Goal: Transaction & Acquisition: Purchase product/service

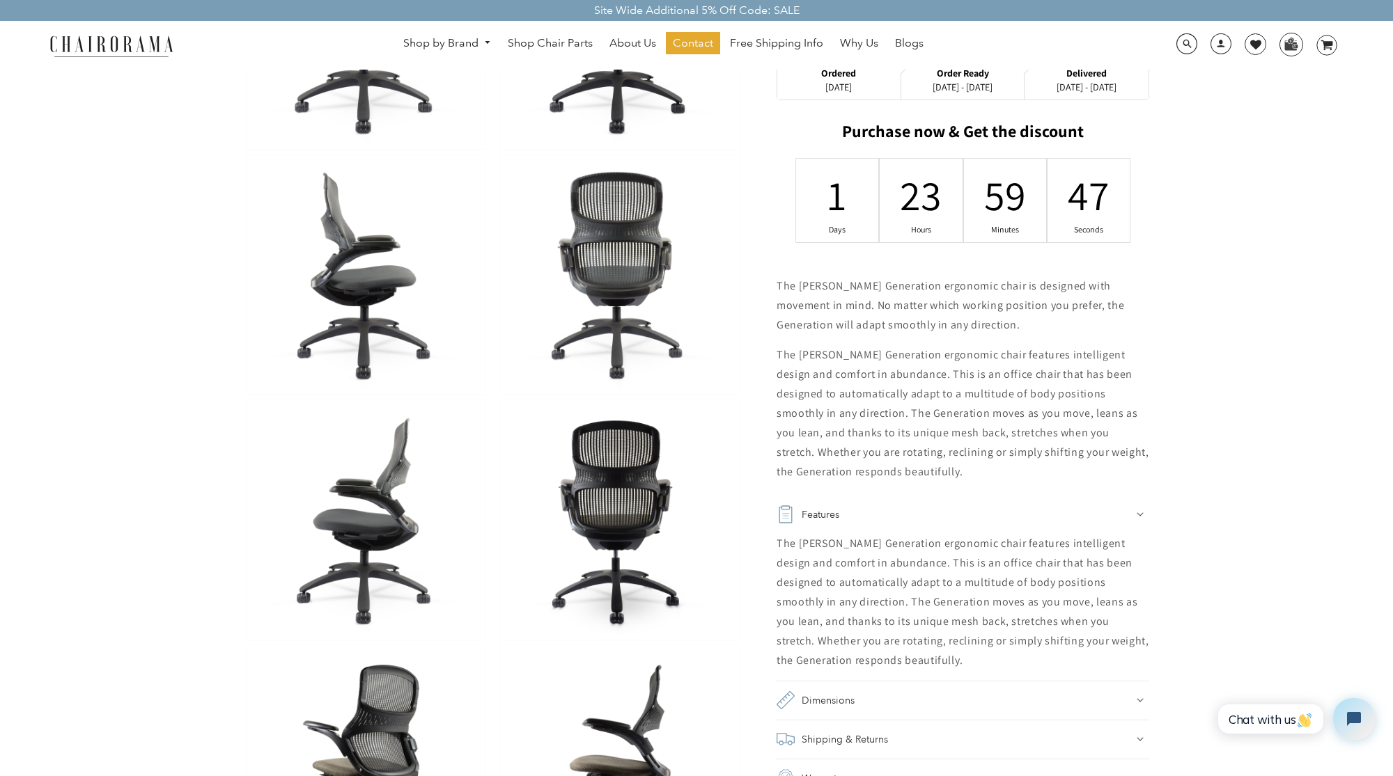
scroll to position [469, 0]
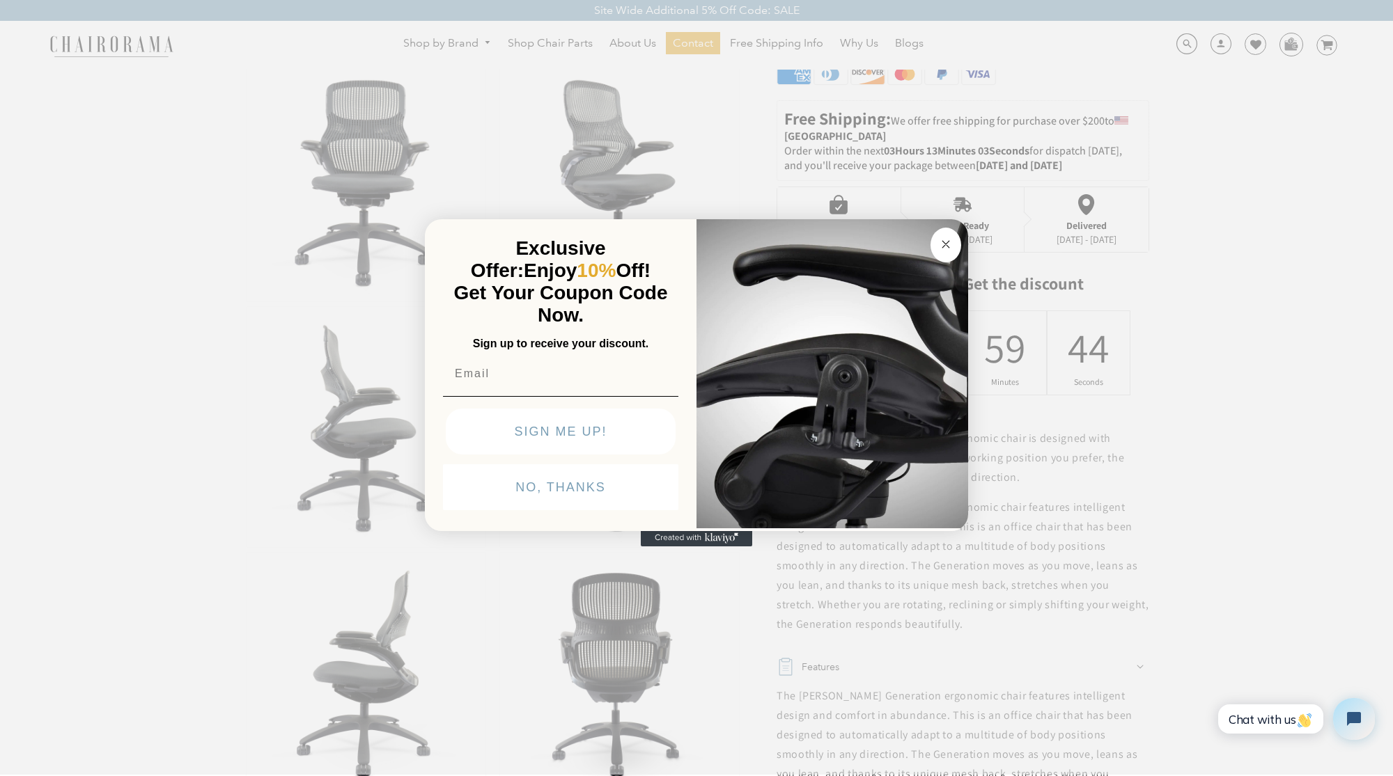
click at [946, 238] on circle "Close dialog" at bounding box center [946, 244] width 16 height 16
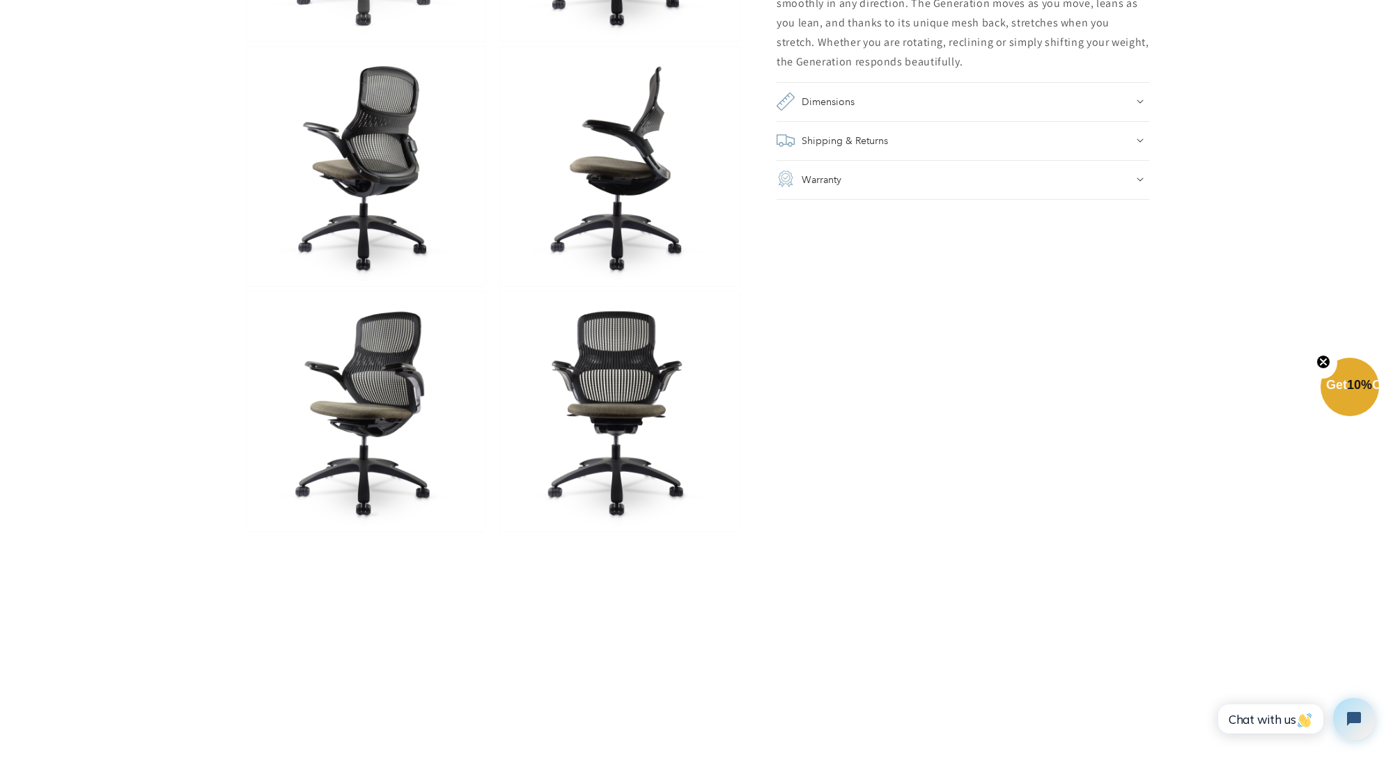
scroll to position [1295, 0]
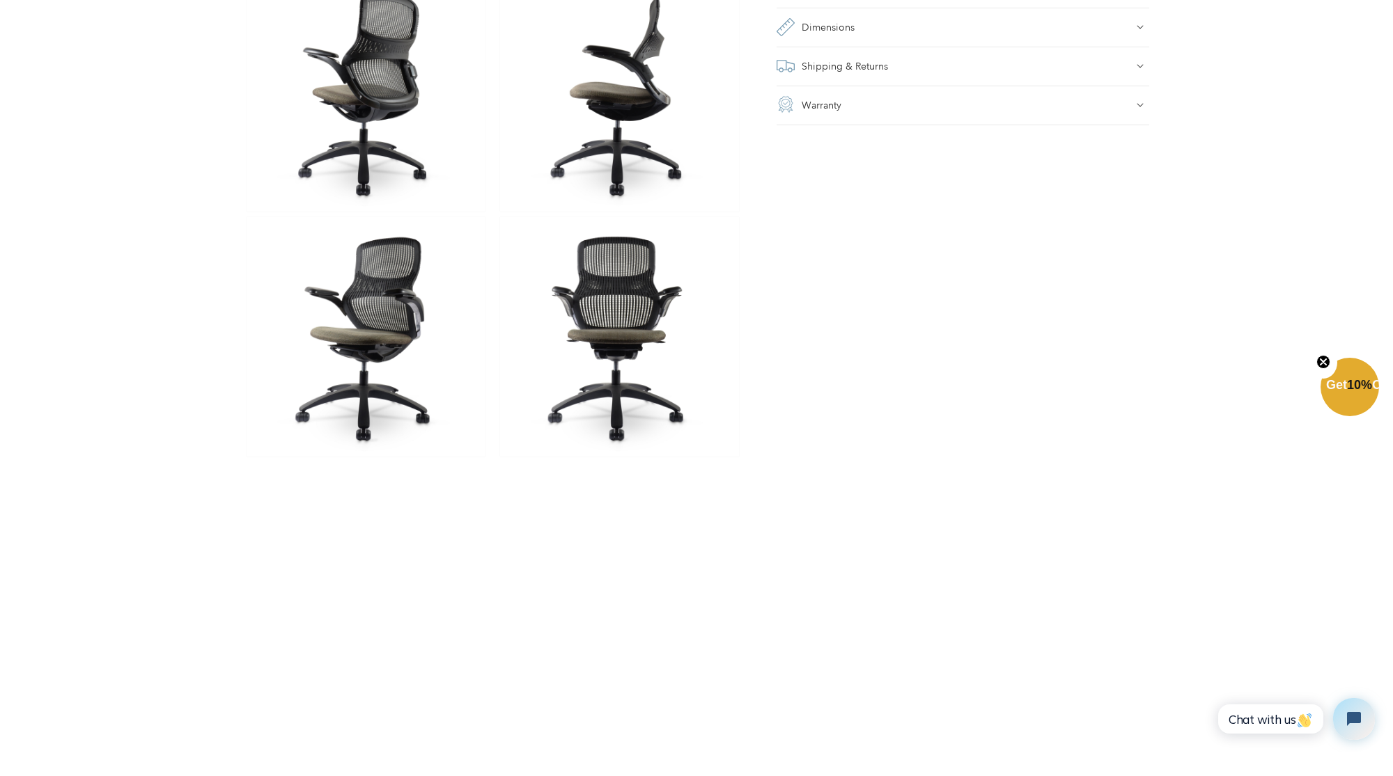
click at [396, 346] on img at bounding box center [366, 337] width 239 height 240
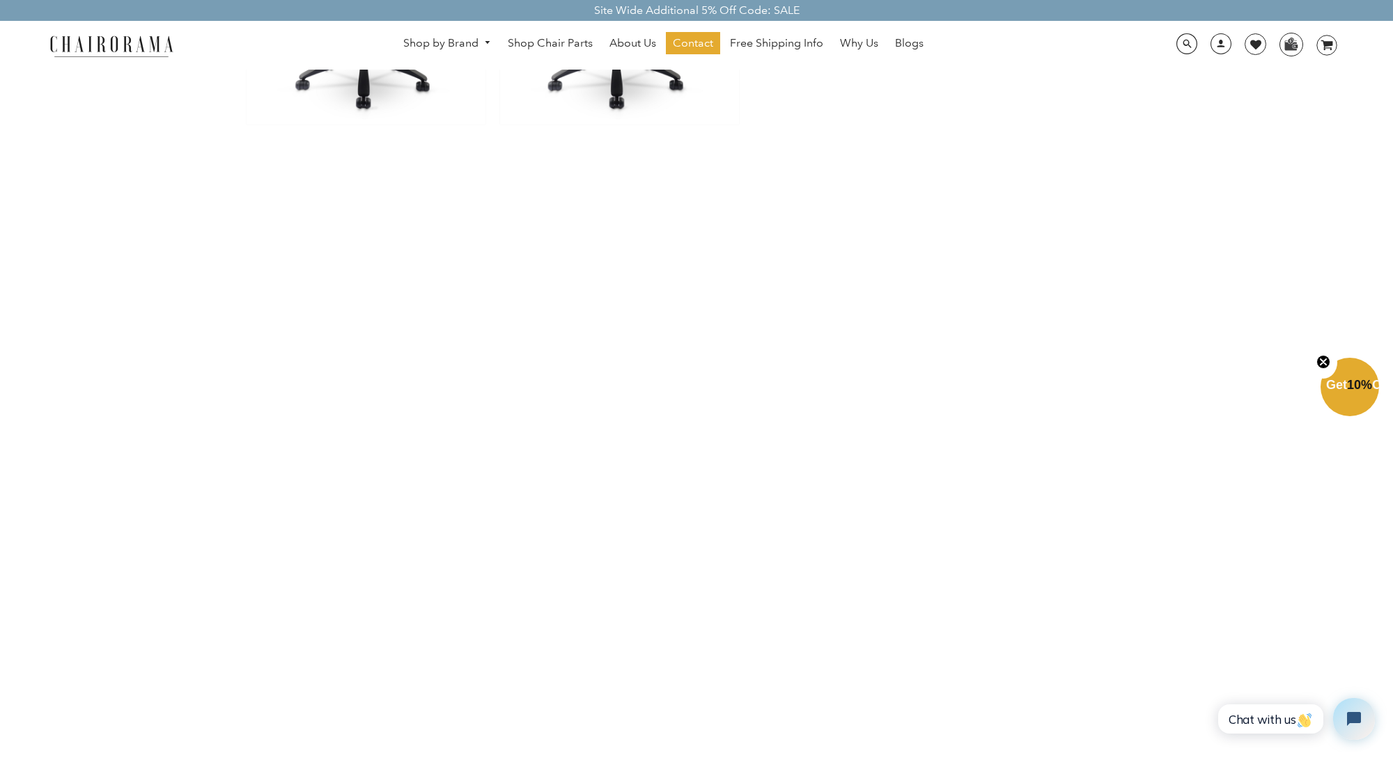
scroll to position [1191, 0]
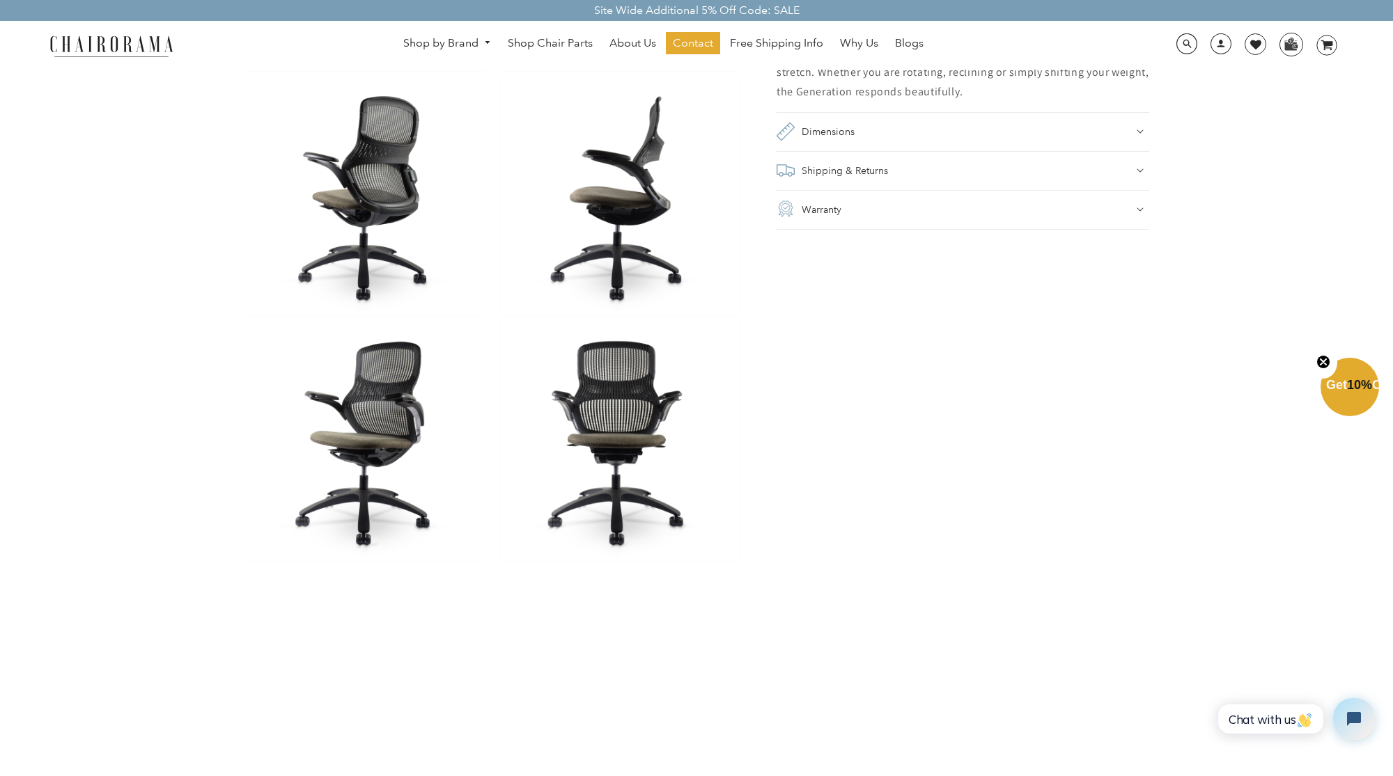
click at [388, 389] on img at bounding box center [366, 442] width 239 height 240
click at [670, 407] on img at bounding box center [619, 442] width 239 height 240
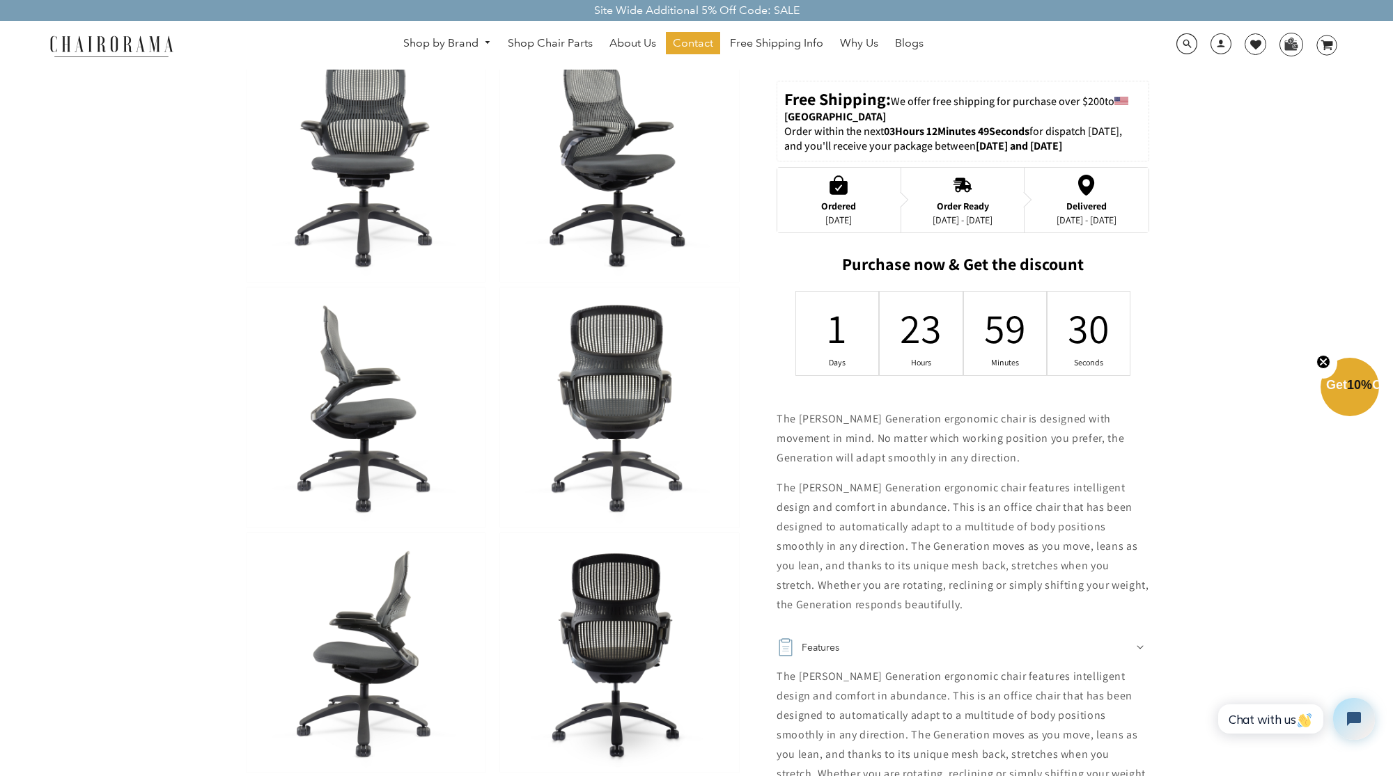
scroll to position [0, 0]
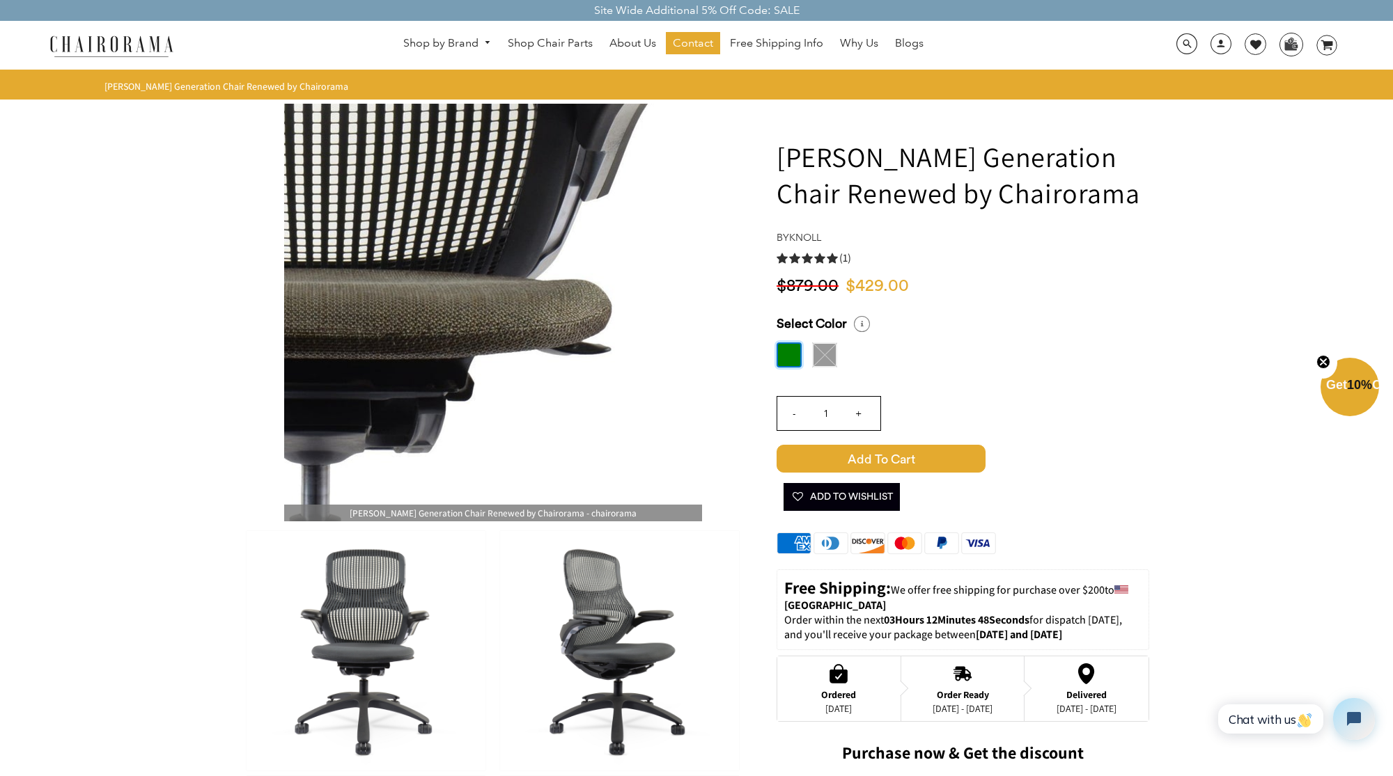
click at [536, 311] on img at bounding box center [493, 313] width 418 height 418
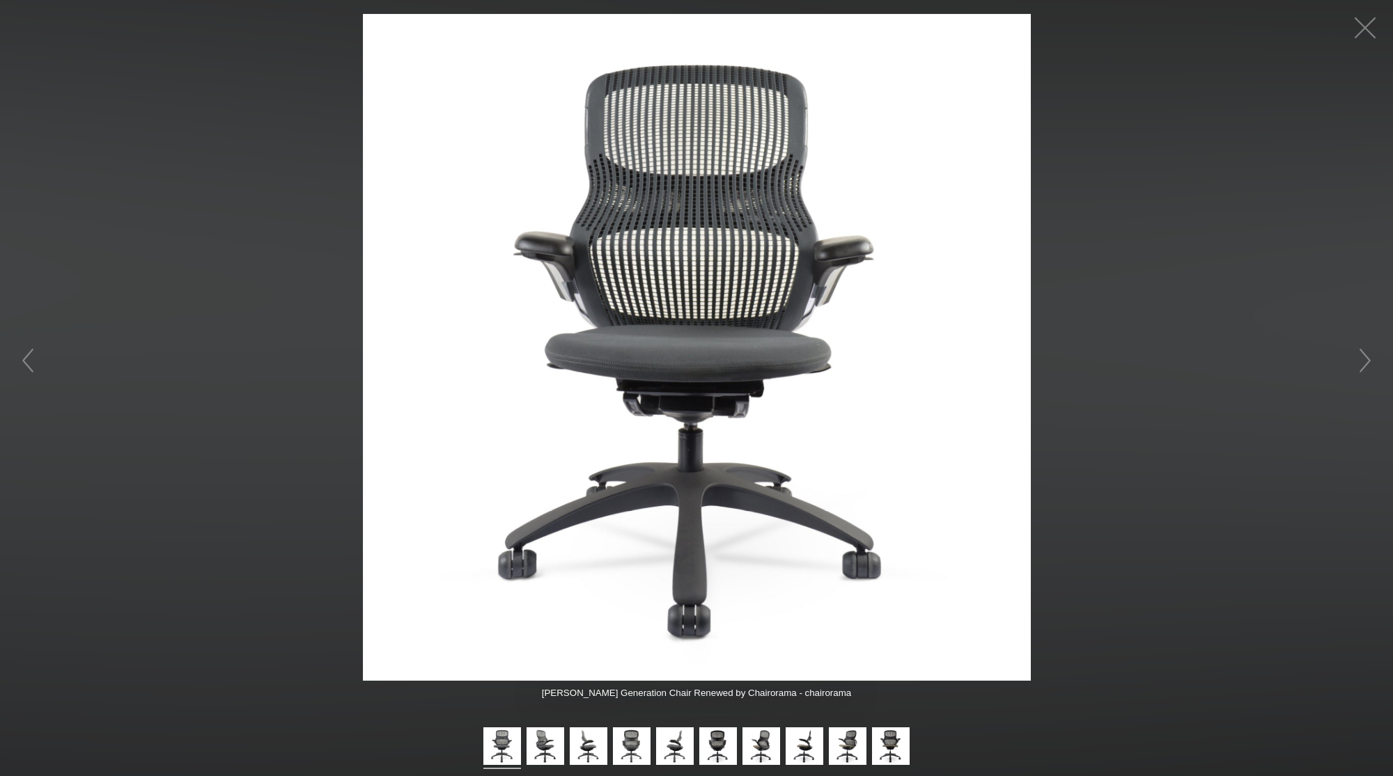
click at [1290, 209] on figure at bounding box center [696, 347] width 1393 height 667
